Goal: Transaction & Acquisition: Purchase product/service

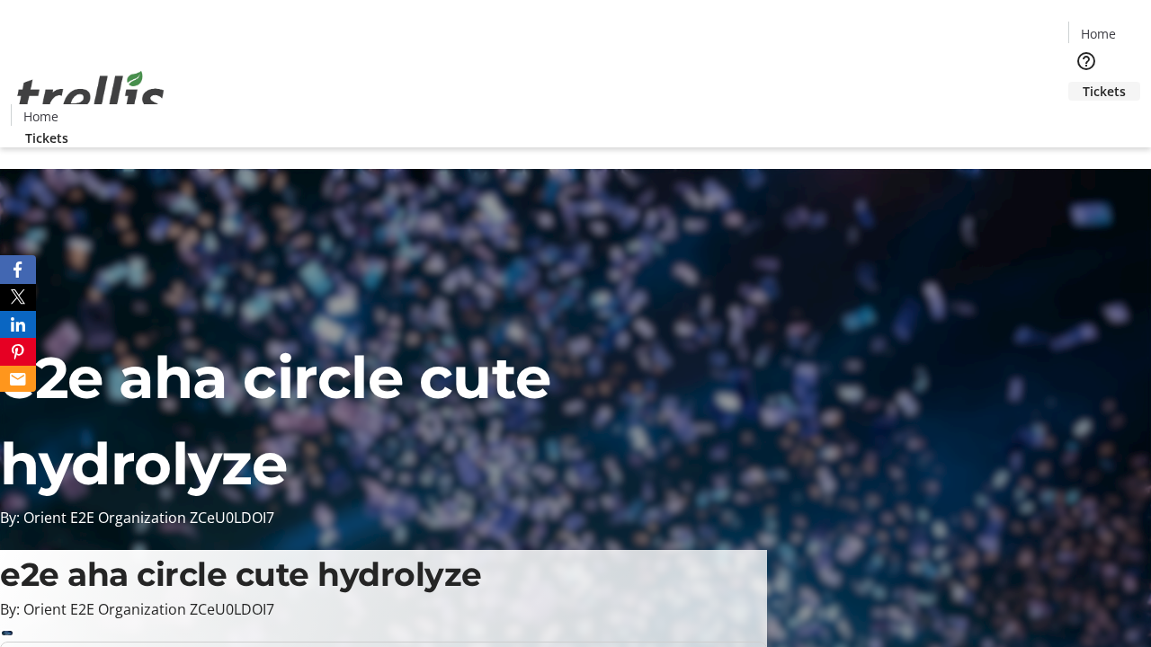
click at [1083, 82] on span "Tickets" at bounding box center [1104, 91] width 43 height 19
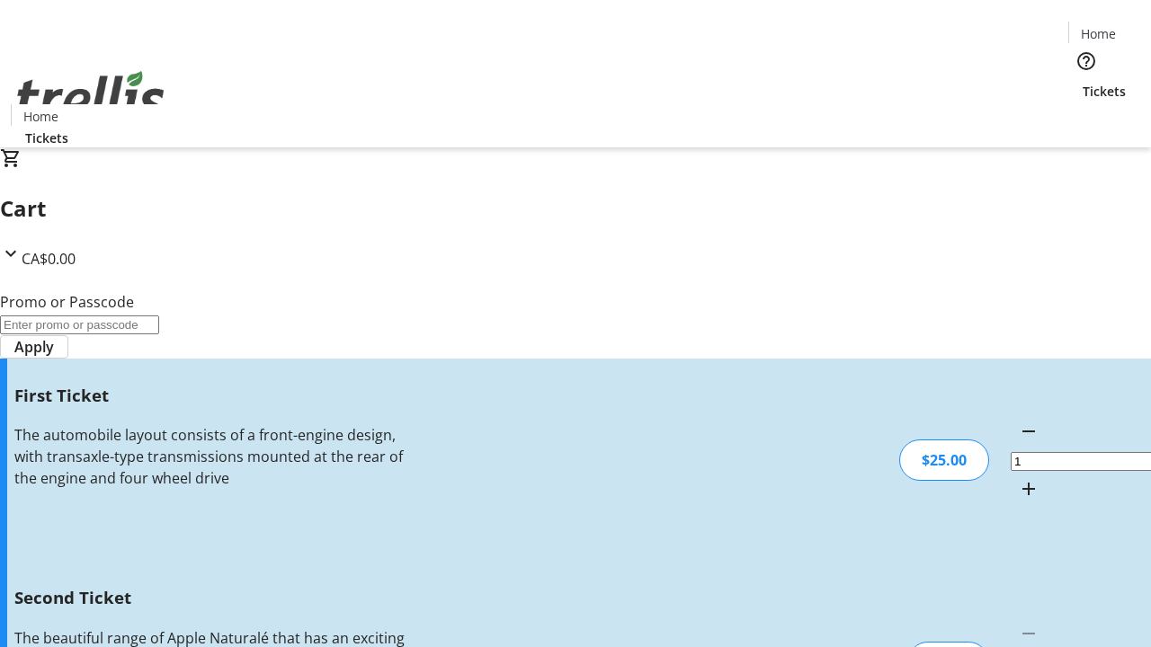
type input "2"
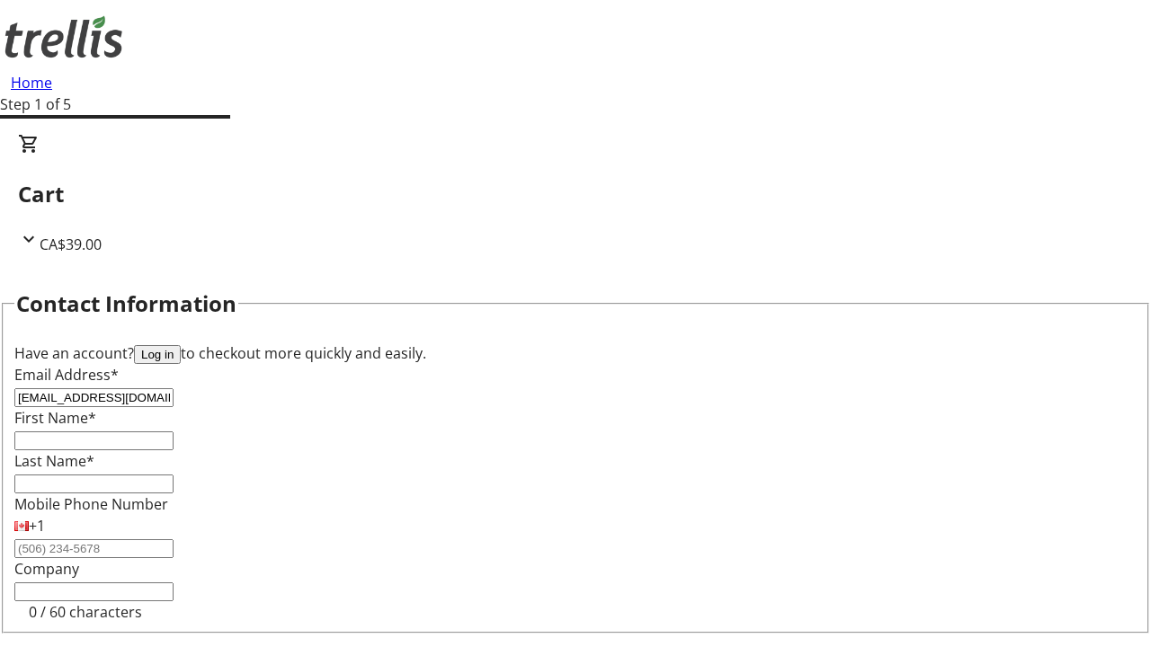
type input "[EMAIL_ADDRESS][DOMAIN_NAME]"
type input "[PERSON_NAME]"
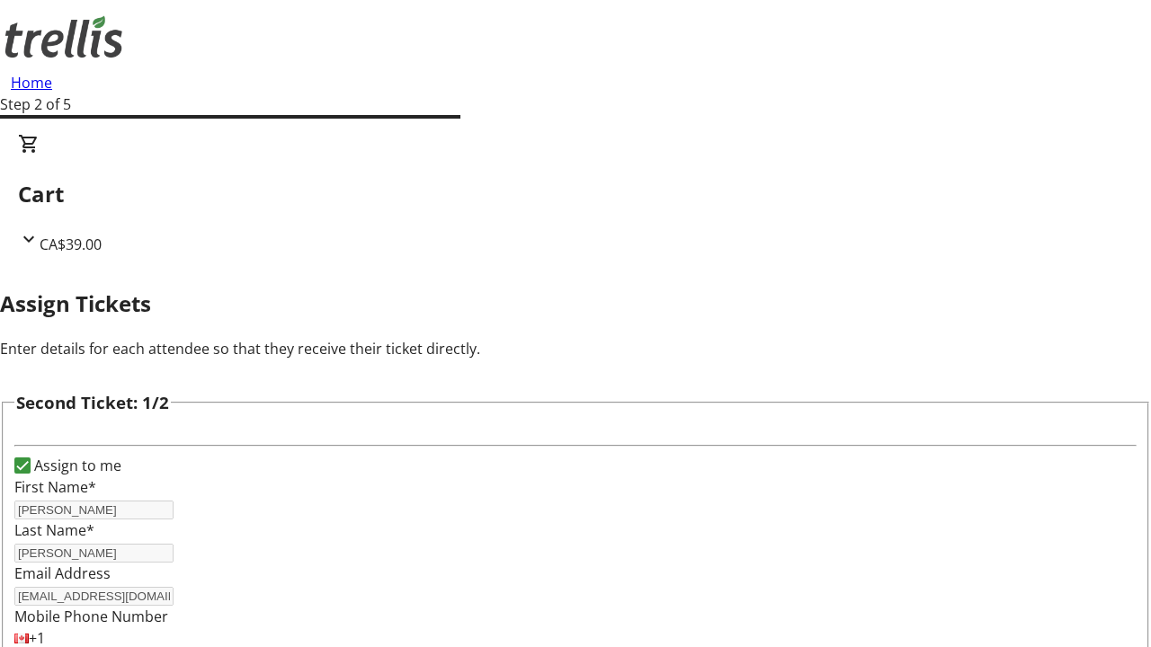
type input "[PERSON_NAME]"
type input "[PERSON_NAME][EMAIL_ADDRESS][DOMAIN_NAME]"
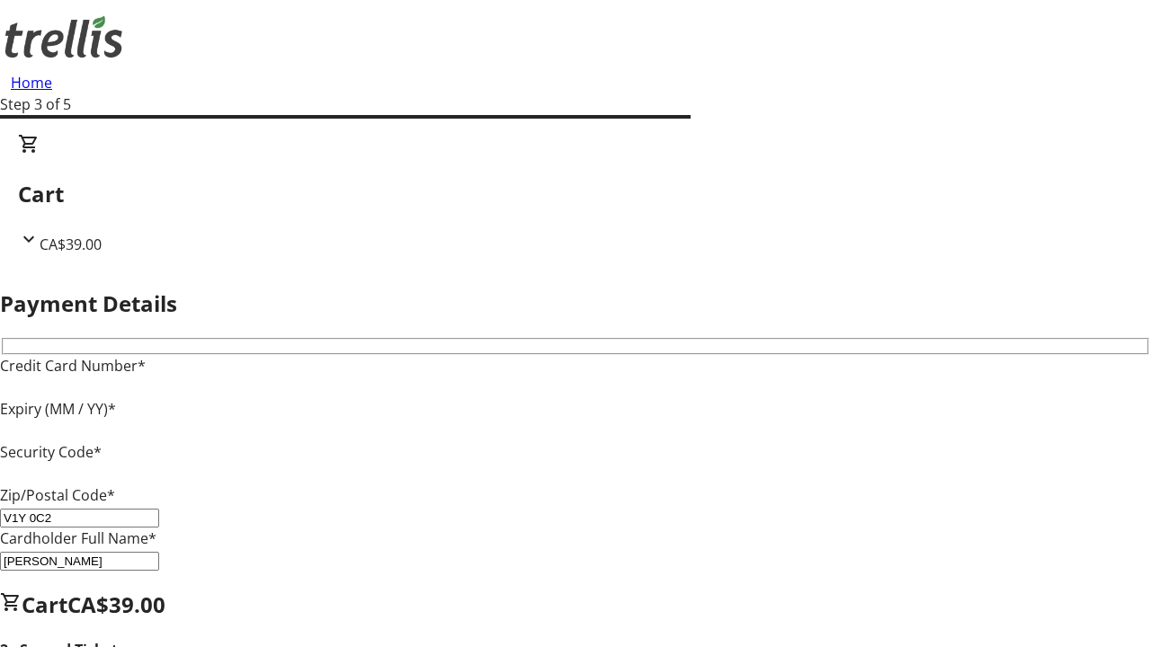
type input "V1Y 0C2"
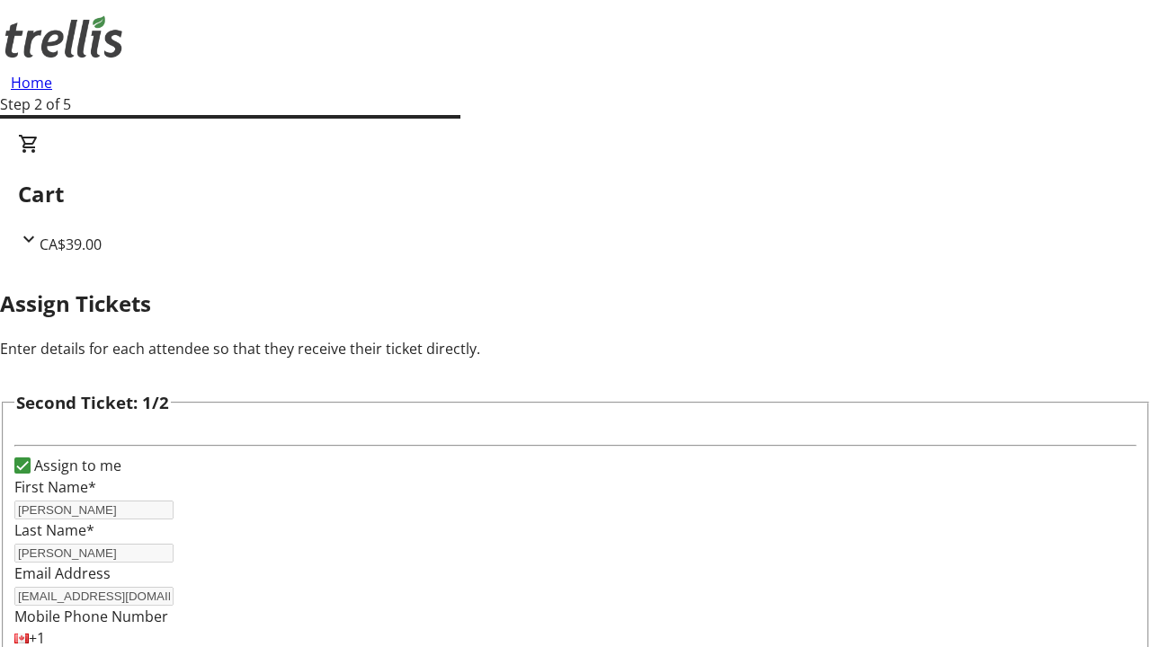
type input "Name"
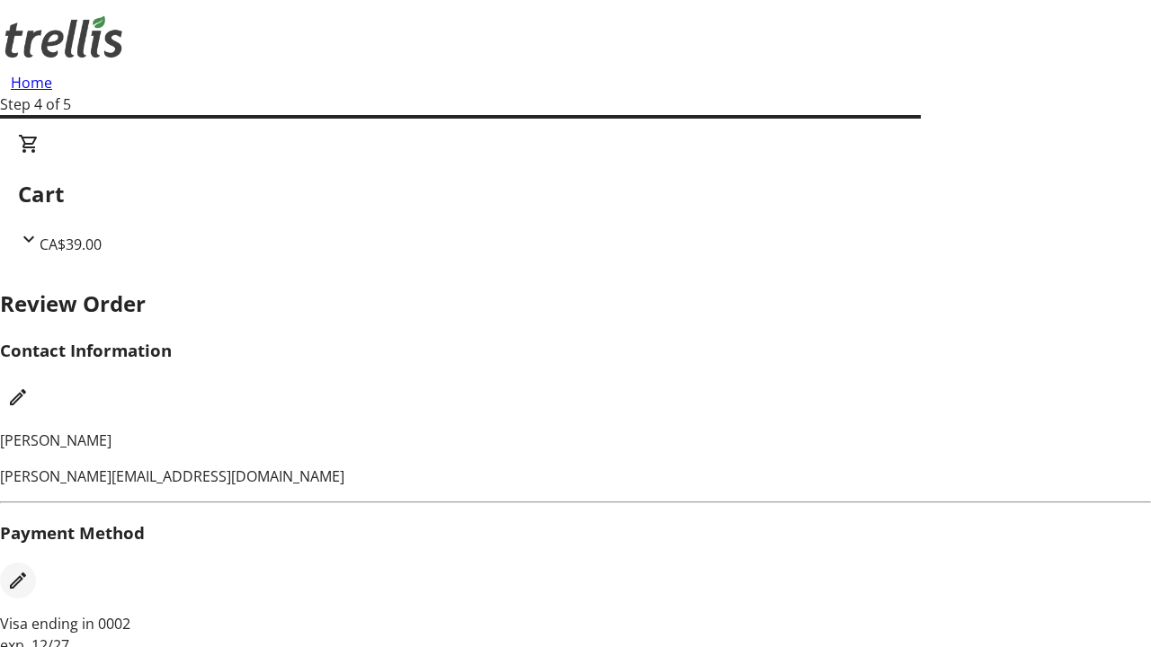
click at [29, 570] on mat-icon "Edit Payment Method" at bounding box center [18, 581] width 22 height 22
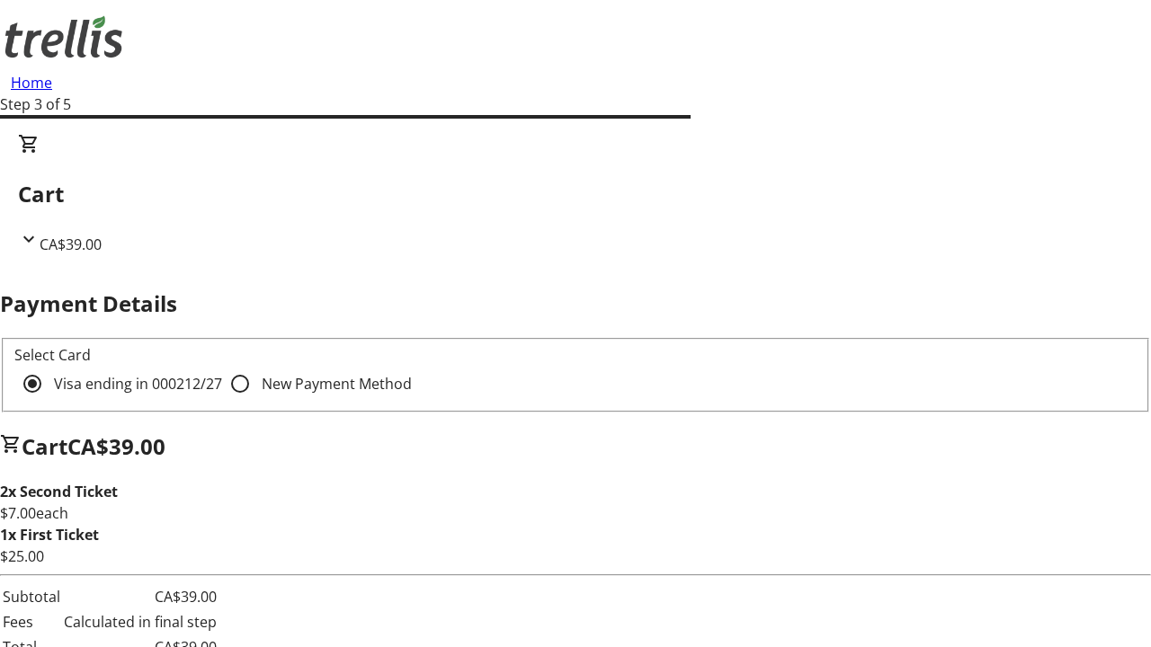
click at [222, 366] on input "New Payment Method" at bounding box center [240, 384] width 36 height 36
radio input "true"
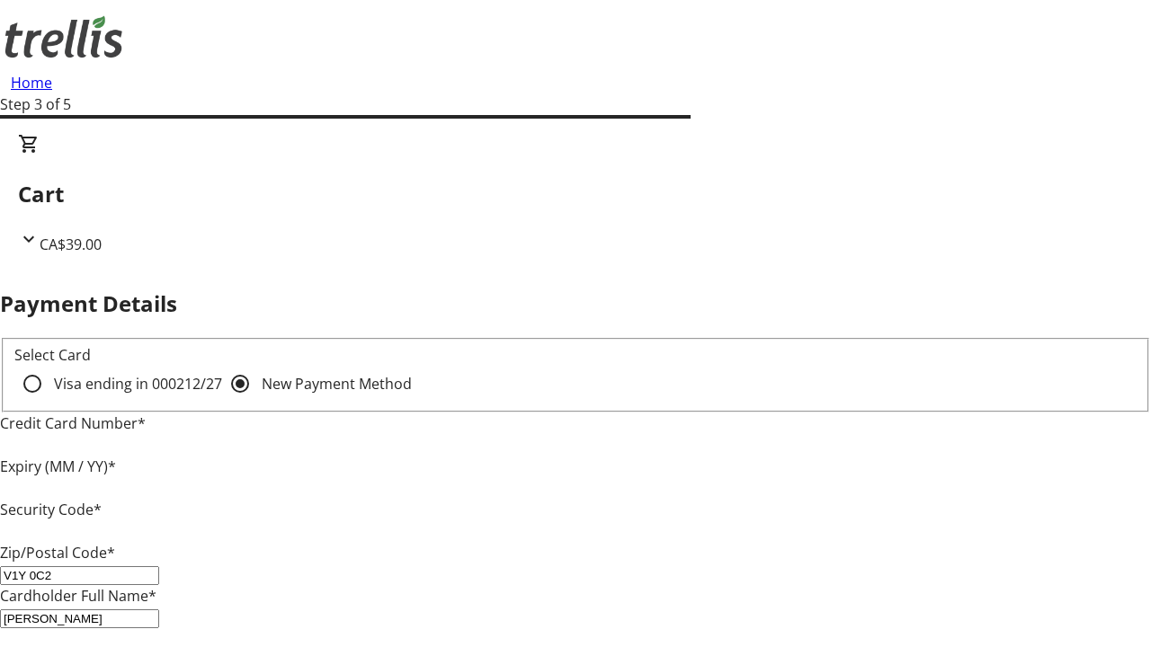
type input "V1Y 0C2"
